Goal: Transaction & Acquisition: Download file/media

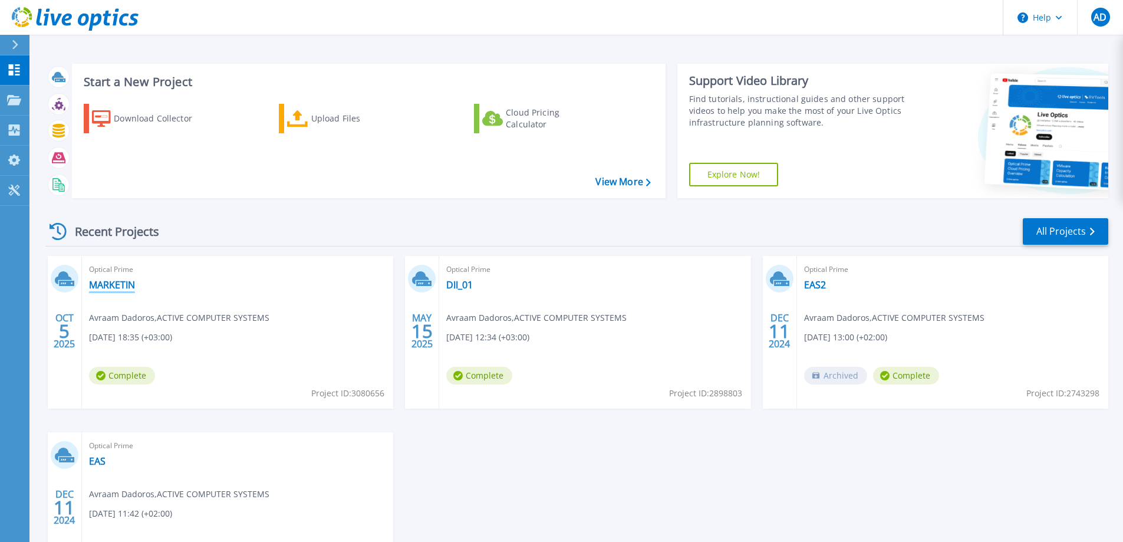
click at [122, 288] on link "MARKETIN" at bounding box center [112, 285] width 46 height 12
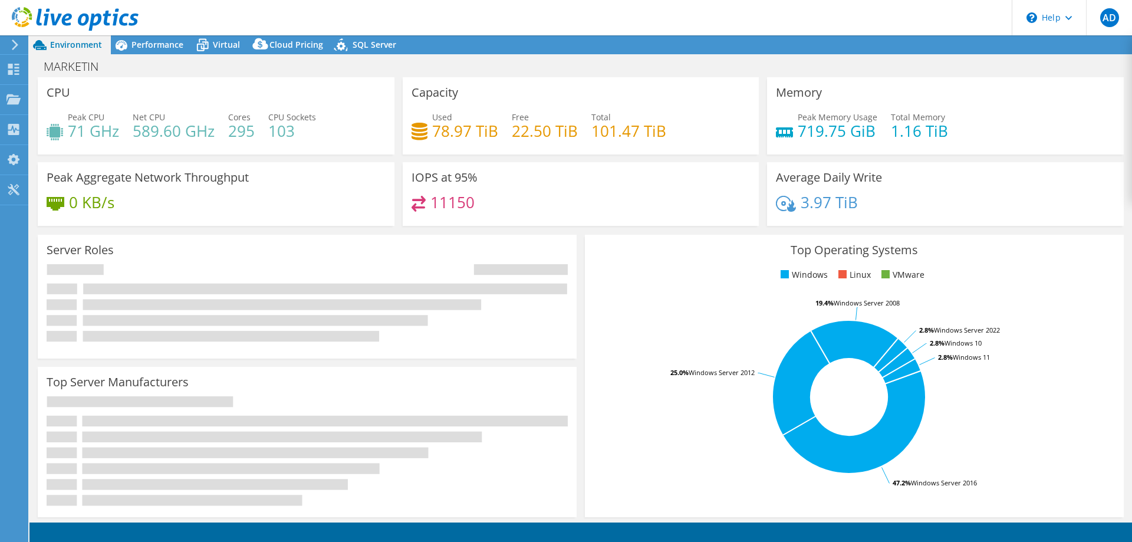
select select "USD"
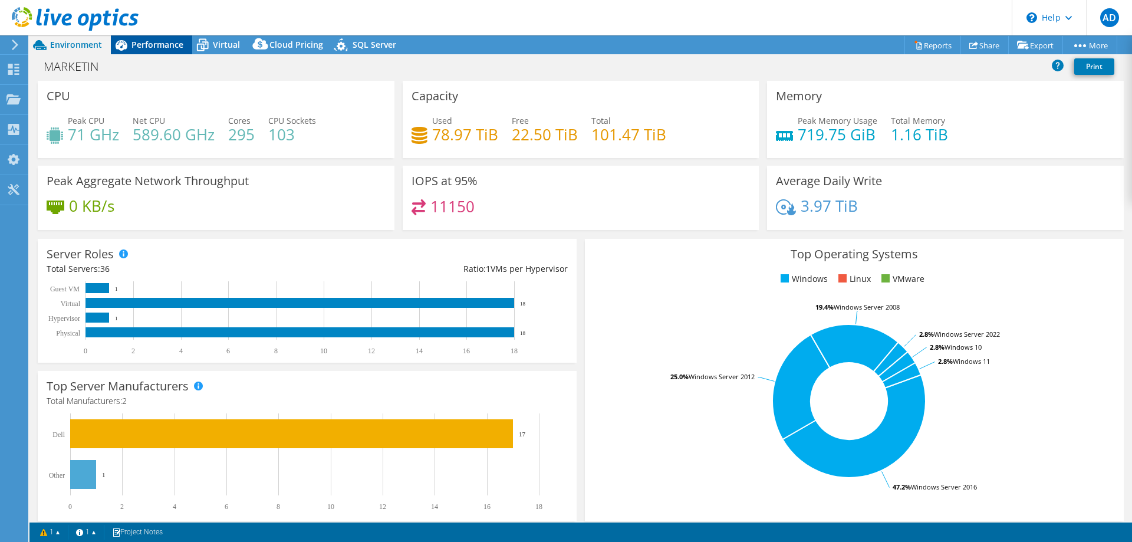
click at [154, 44] on span "Performance" at bounding box center [157, 44] width 52 height 11
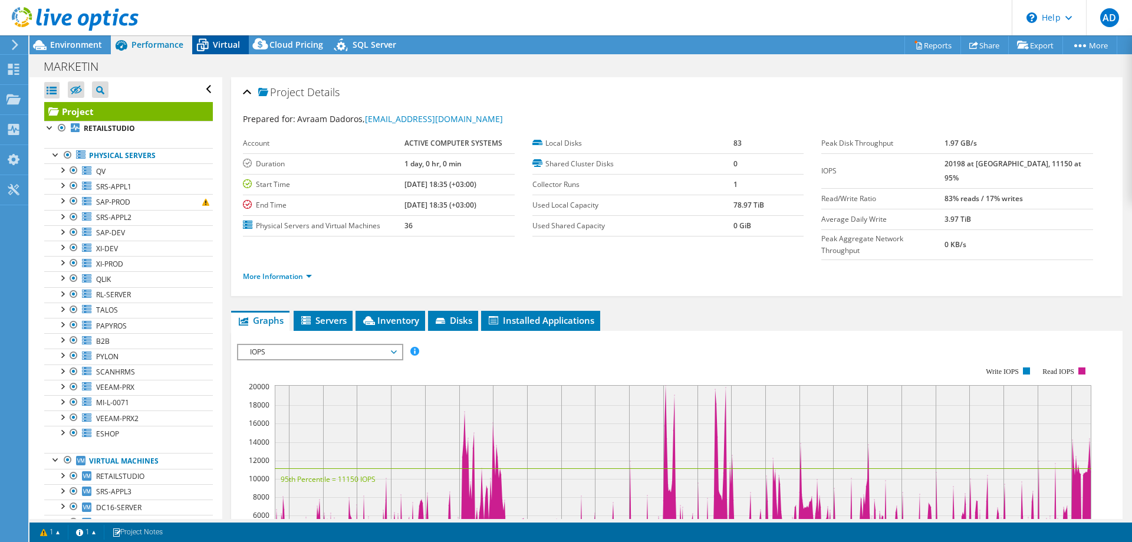
click at [216, 49] on span "Virtual" at bounding box center [226, 44] width 27 height 11
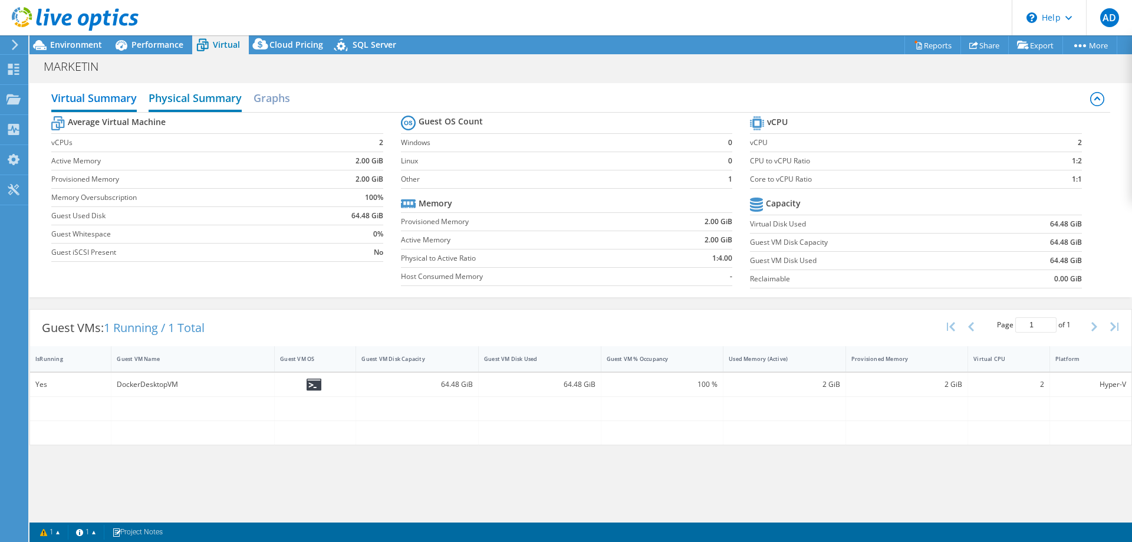
click at [219, 93] on h2 "Physical Summary" at bounding box center [195, 99] width 93 height 26
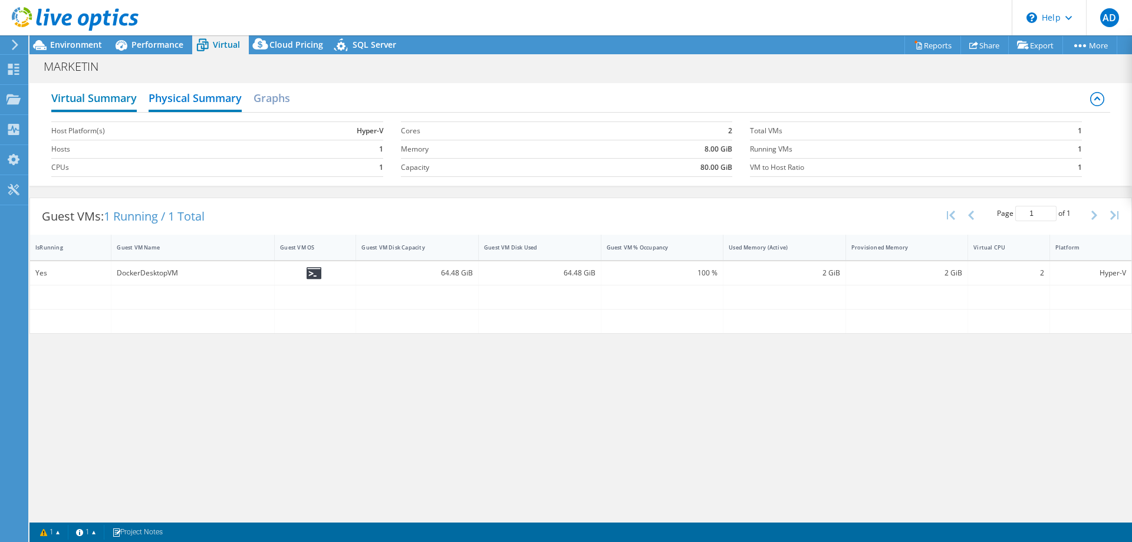
click at [124, 96] on h2 "Virtual Summary" at bounding box center [93, 99] width 85 height 26
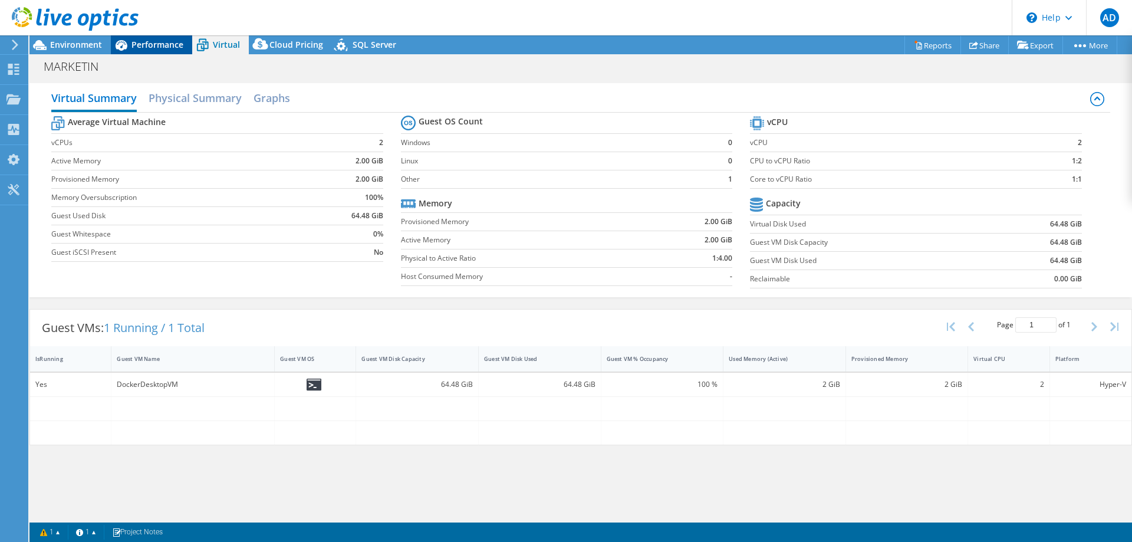
click at [166, 44] on span "Performance" at bounding box center [157, 44] width 52 height 11
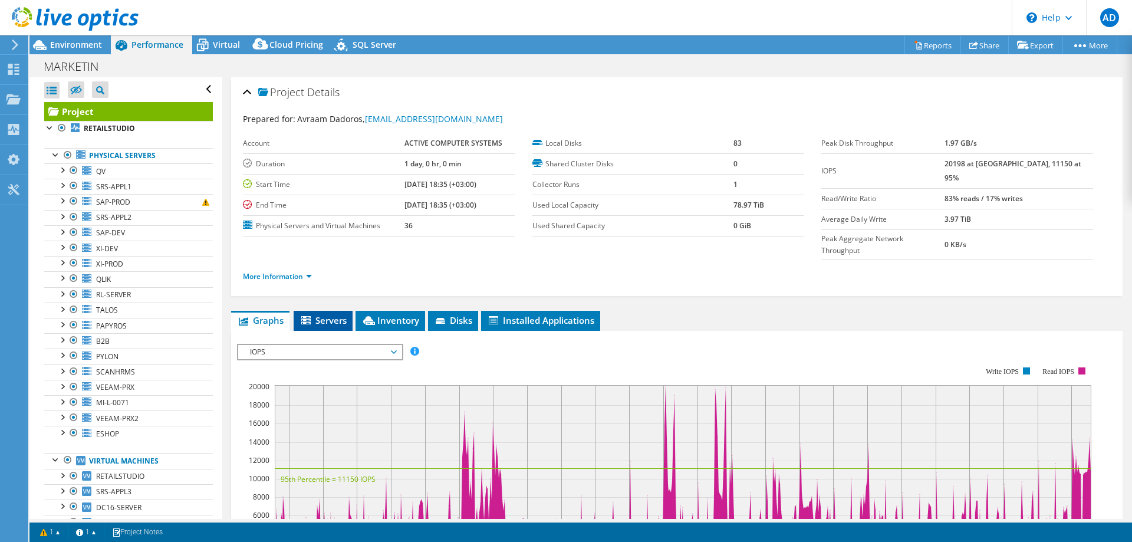
click at [322, 314] on span "Servers" at bounding box center [322, 320] width 47 height 12
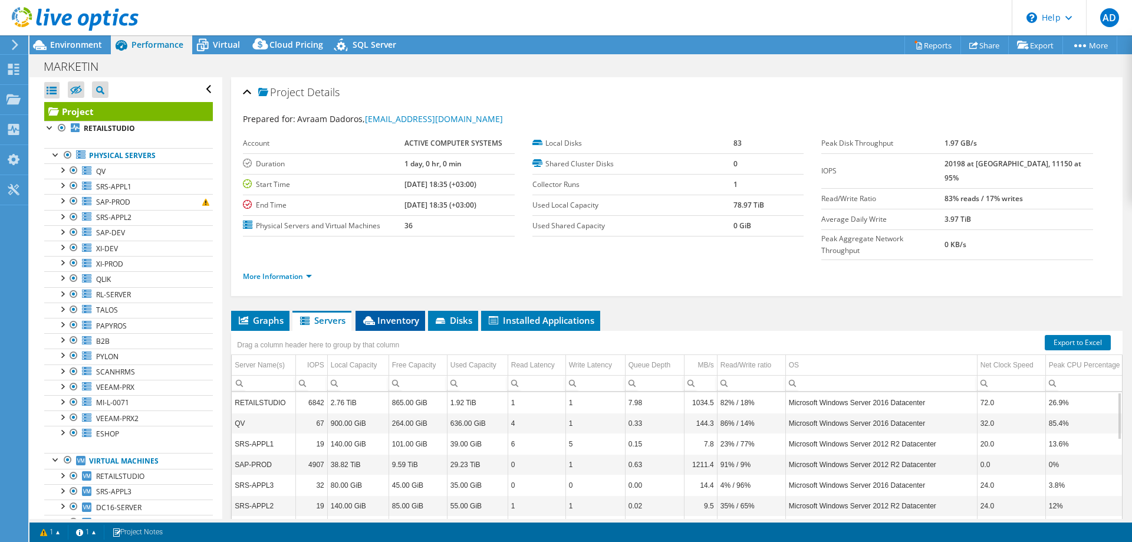
click at [387, 314] on span "Inventory" at bounding box center [390, 320] width 58 height 12
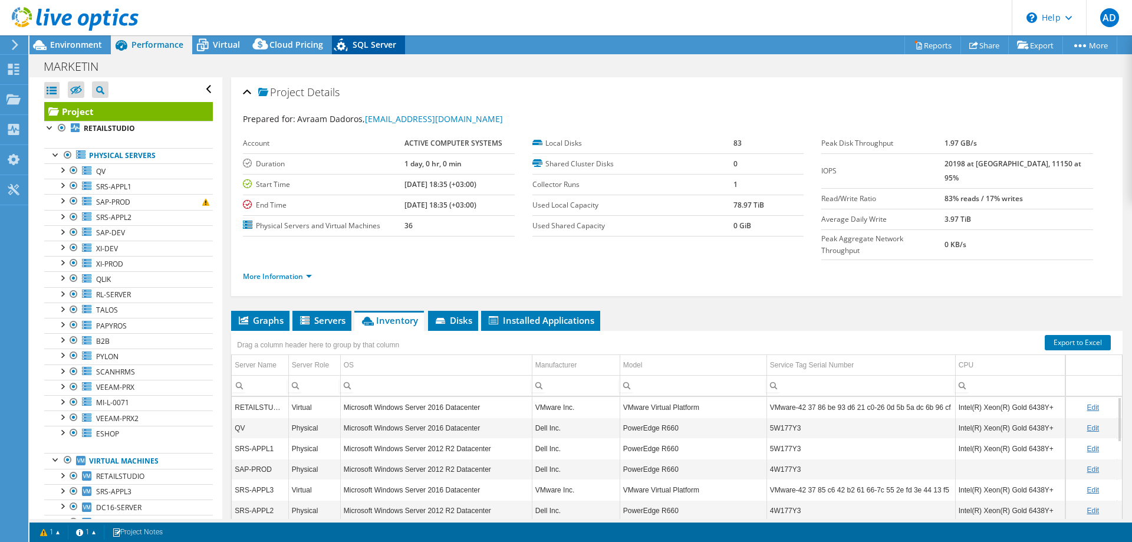
click at [355, 44] on span "SQL Server" at bounding box center [374, 44] width 44 height 11
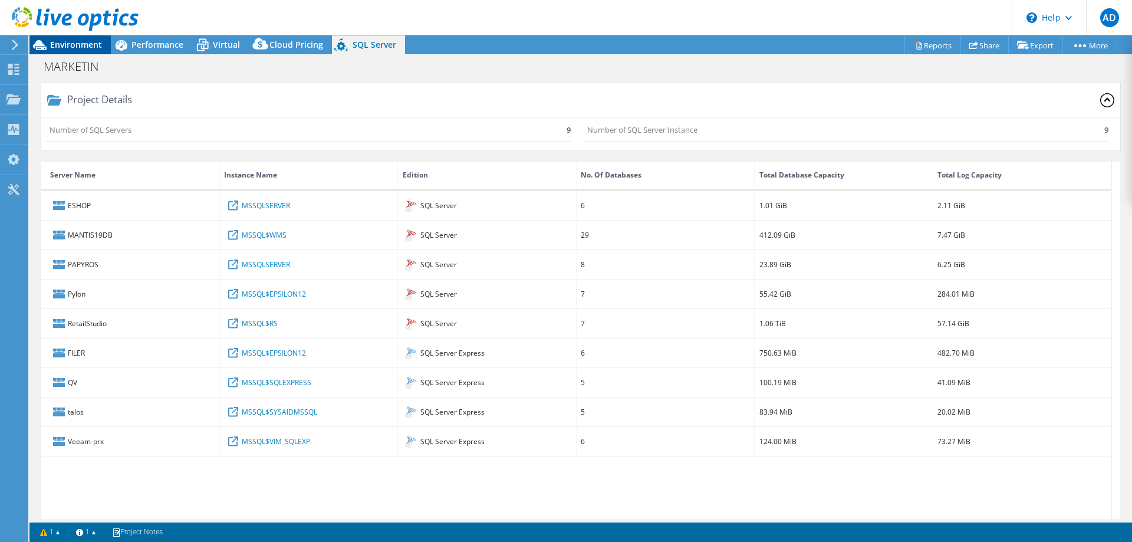
click at [62, 44] on span "Environment" at bounding box center [76, 44] width 52 height 11
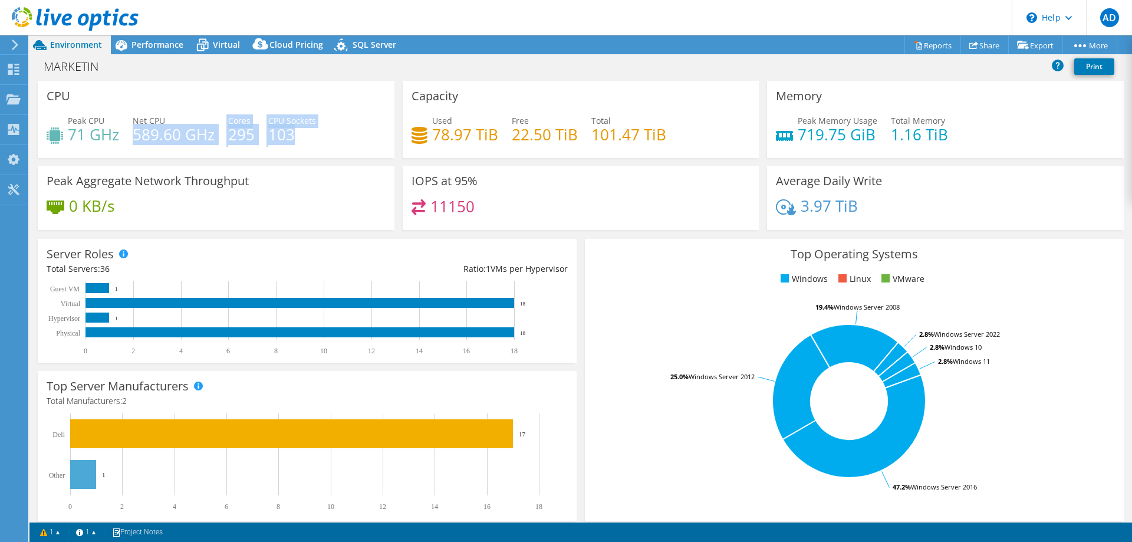
drag, startPoint x: 133, startPoint y: 138, endPoint x: 293, endPoint y: 137, distance: 159.7
click at [293, 137] on div "Peak CPU 71 GHz Net CPU 589.60 GHz Cores 295 CPU Sockets 103" at bounding box center [216, 133] width 339 height 38
click at [298, 137] on h4 "103" at bounding box center [292, 134] width 48 height 13
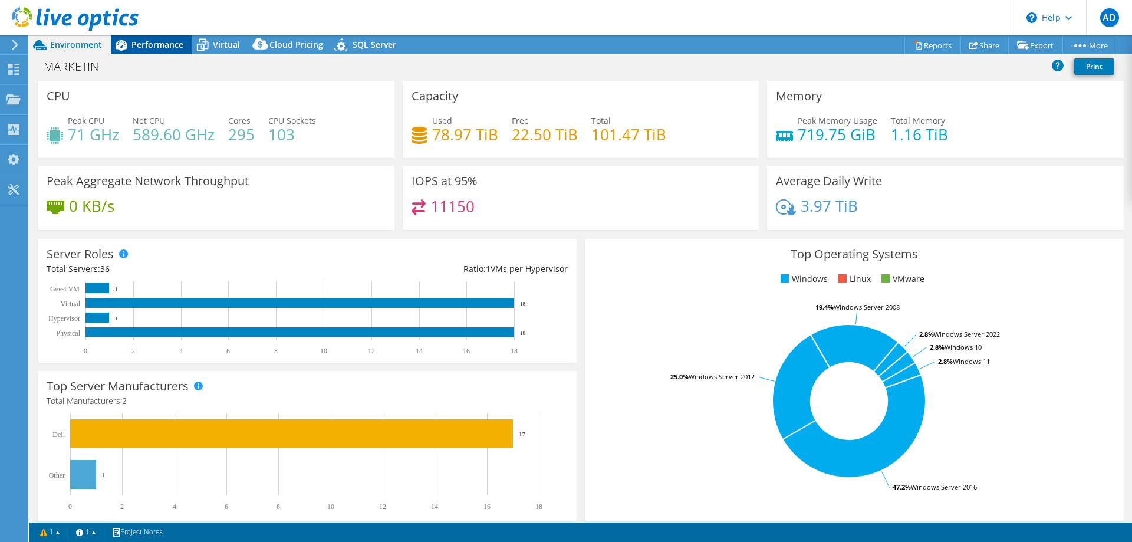
click at [154, 47] on span "Performance" at bounding box center [157, 44] width 52 height 11
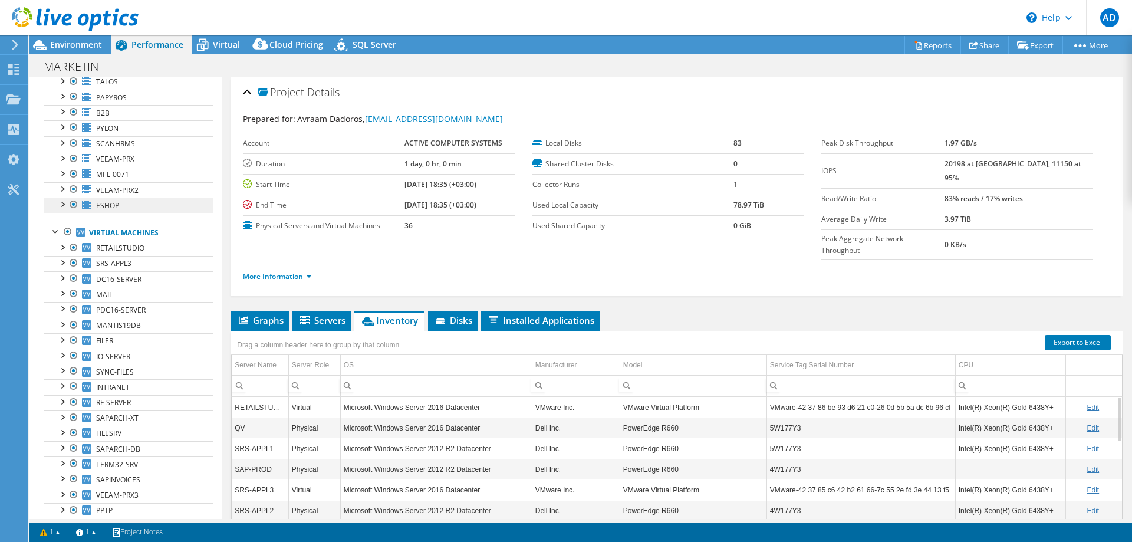
scroll to position [253, 0]
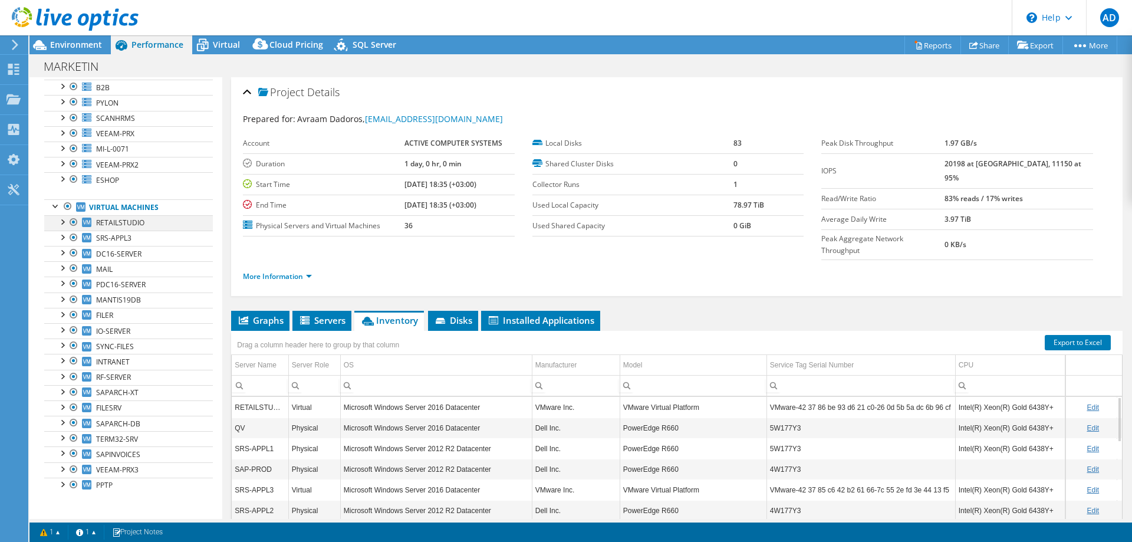
click at [62, 221] on div at bounding box center [62, 221] width 12 height 12
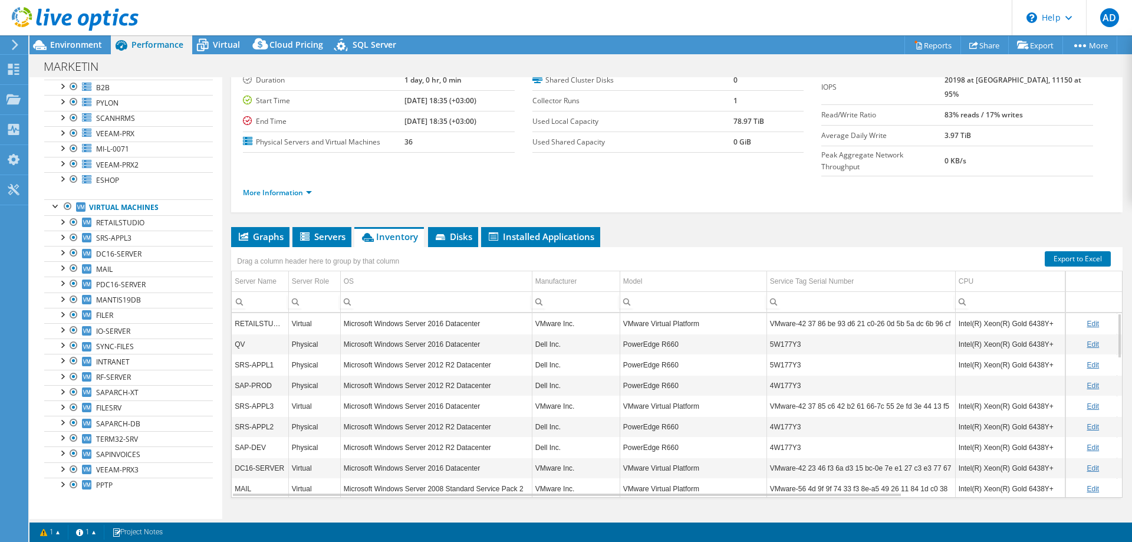
scroll to position [0, 0]
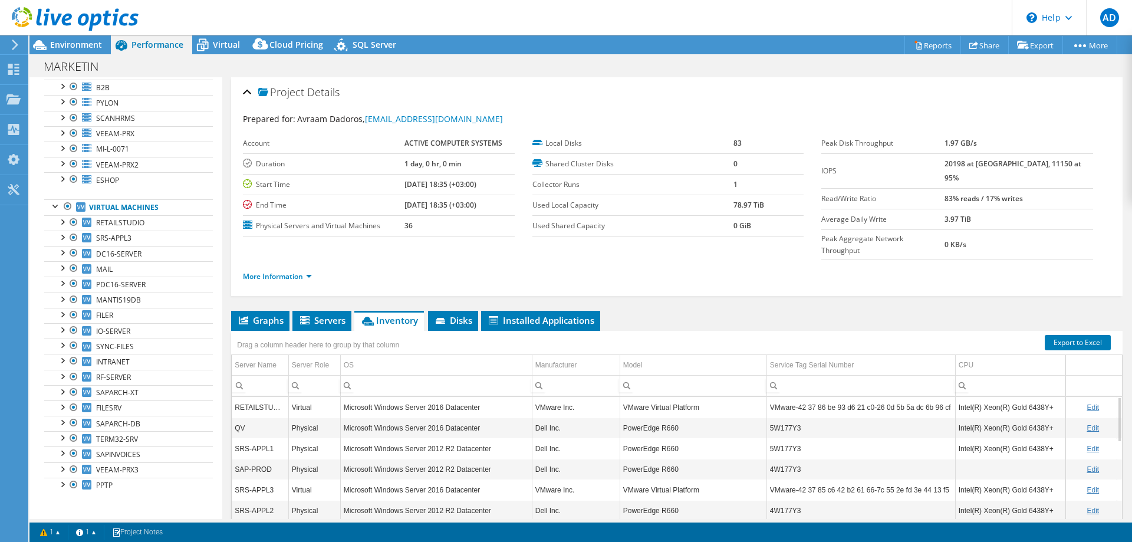
click at [667, 106] on div "Project Details Prepared for: Avraam Dadoros, adadoros@active.gr Account ACTIVE…" at bounding box center [676, 186] width 891 height 219
click at [589, 94] on div "Project Details" at bounding box center [677, 92] width 868 height 25
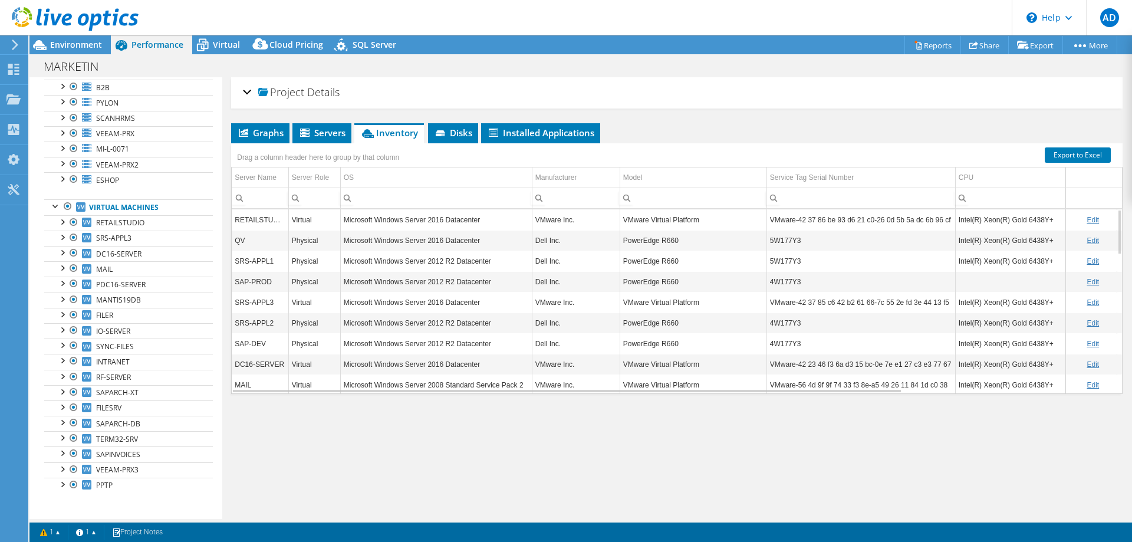
click at [589, 94] on div "Project Details" at bounding box center [677, 92] width 868 height 25
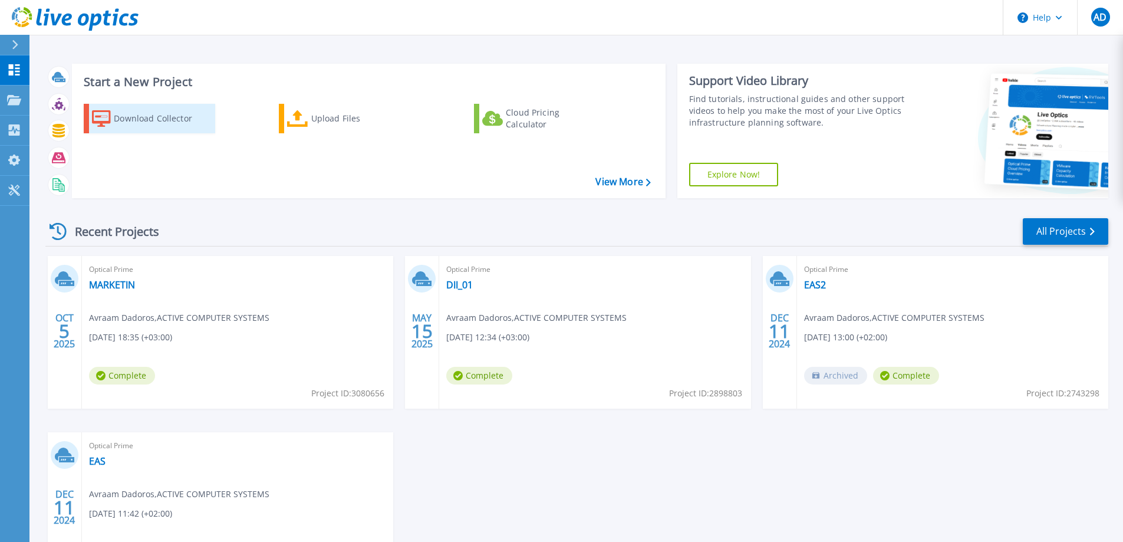
click at [147, 122] on div "Download Collector" at bounding box center [161, 119] width 94 height 24
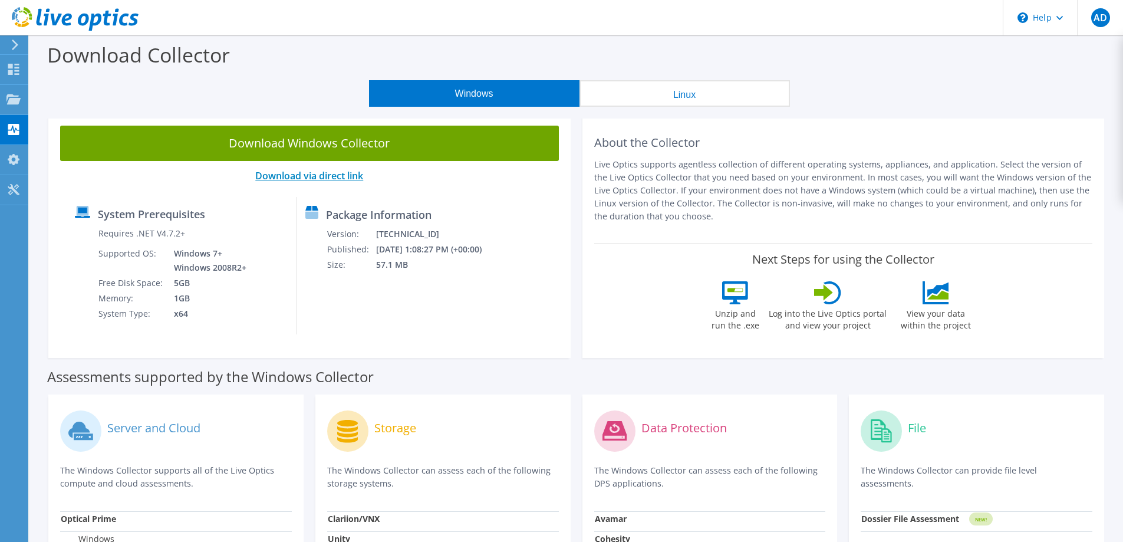
click at [294, 174] on link "Download via direct link" at bounding box center [309, 175] width 108 height 13
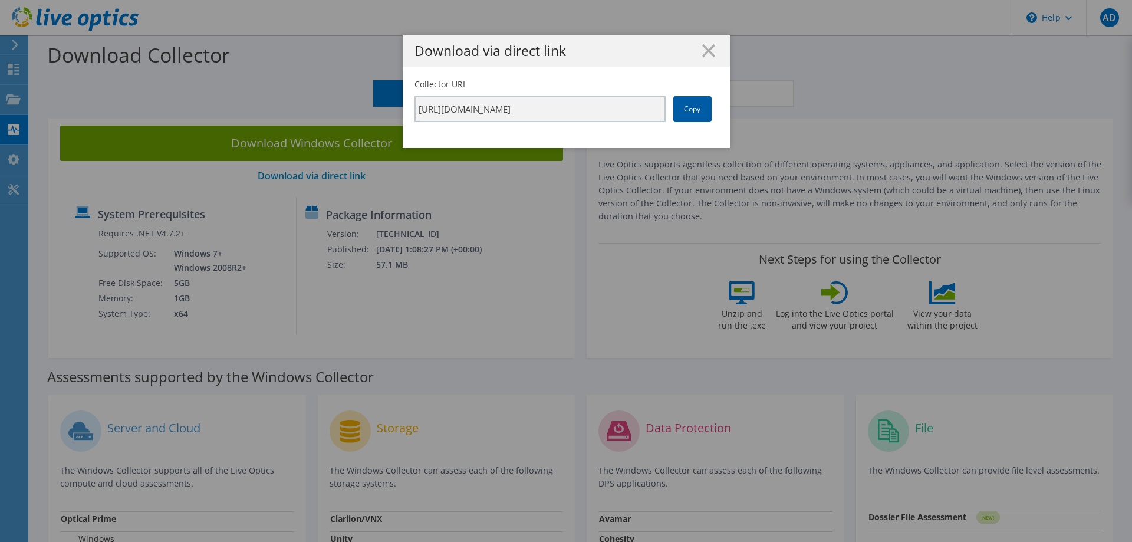
click at [693, 108] on link "Copy" at bounding box center [692, 109] width 38 height 26
click at [706, 50] on line at bounding box center [709, 51] width 12 height 12
